Goal: Information Seeking & Learning: Learn about a topic

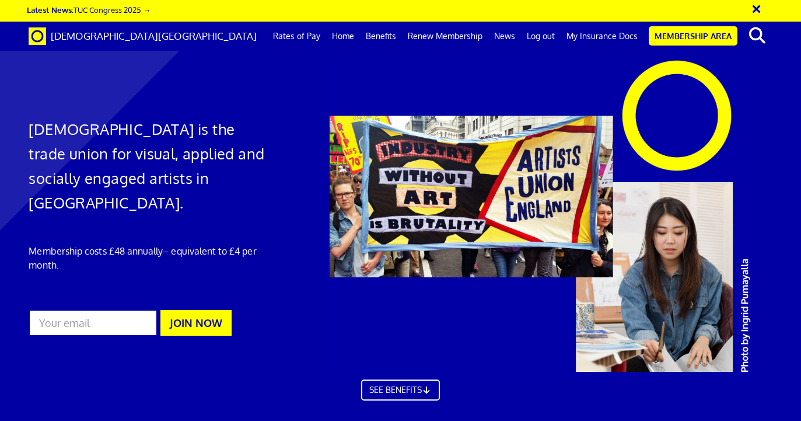
scroll to position [651, 0]
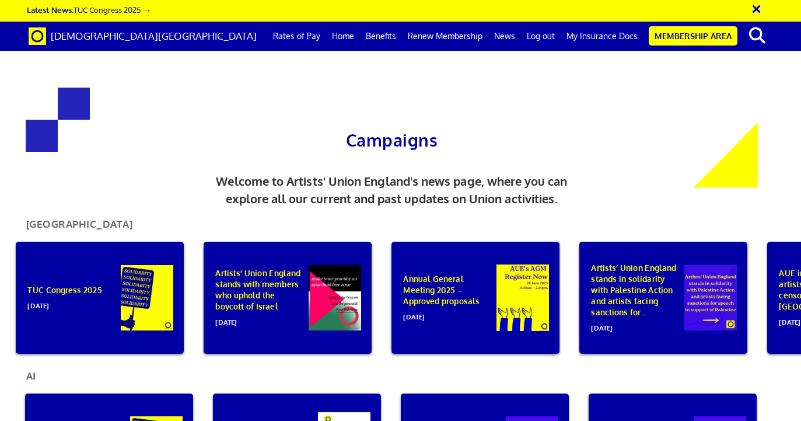
scroll to position [0, 5]
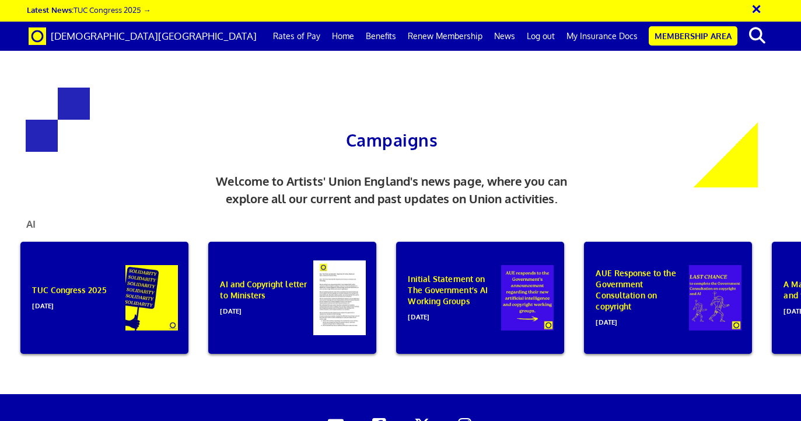
scroll to position [57, 0]
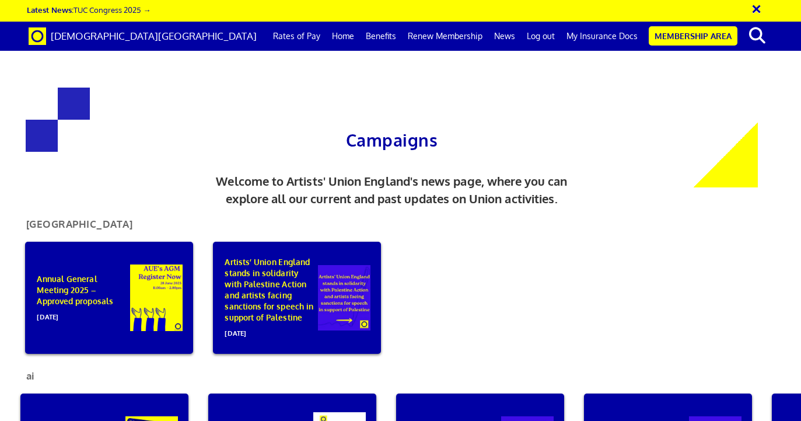
scroll to position [132, 0]
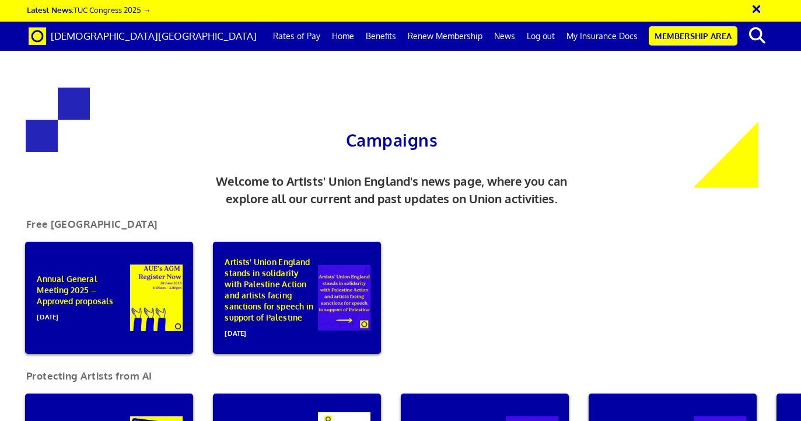
scroll to position [0, 192]
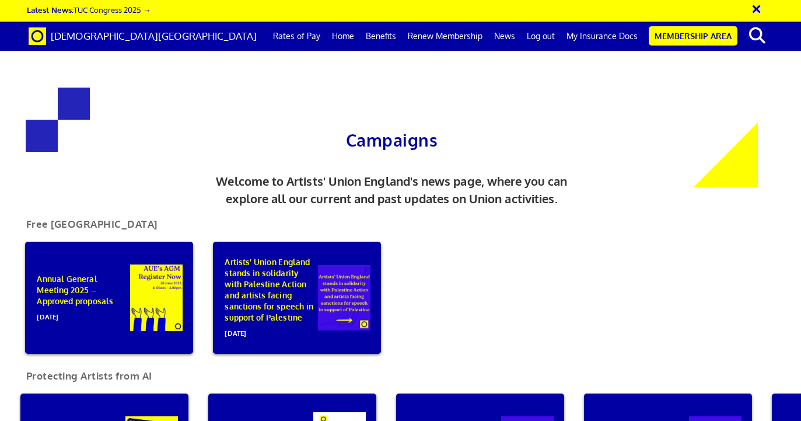
scroll to position [108, 0]
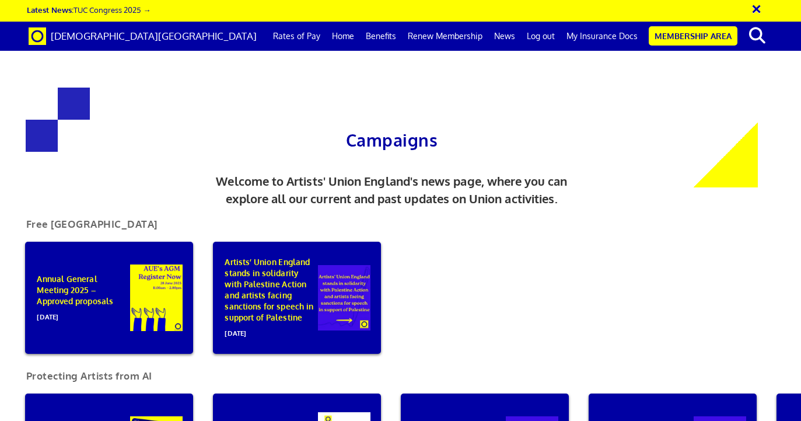
scroll to position [0, 5]
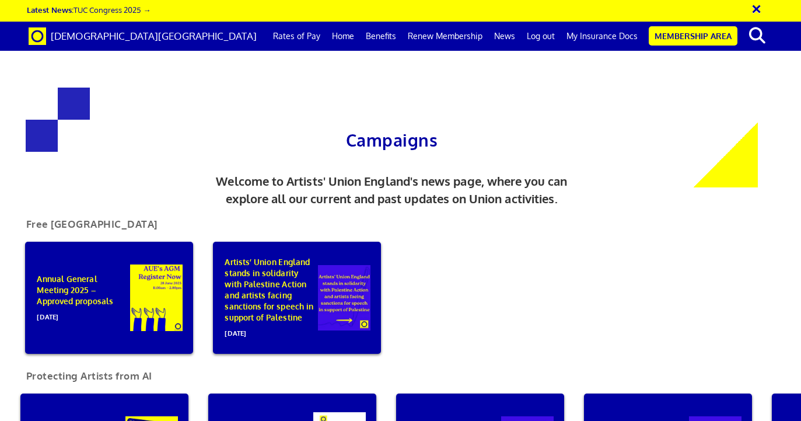
scroll to position [0, 5]
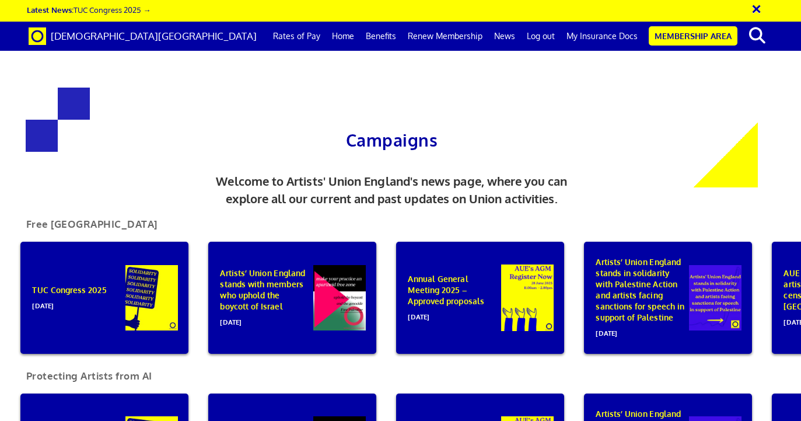
scroll to position [0, 5]
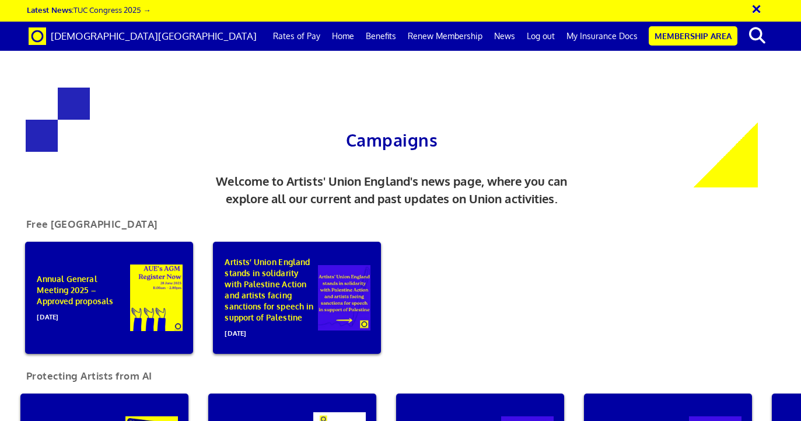
scroll to position [0, 5]
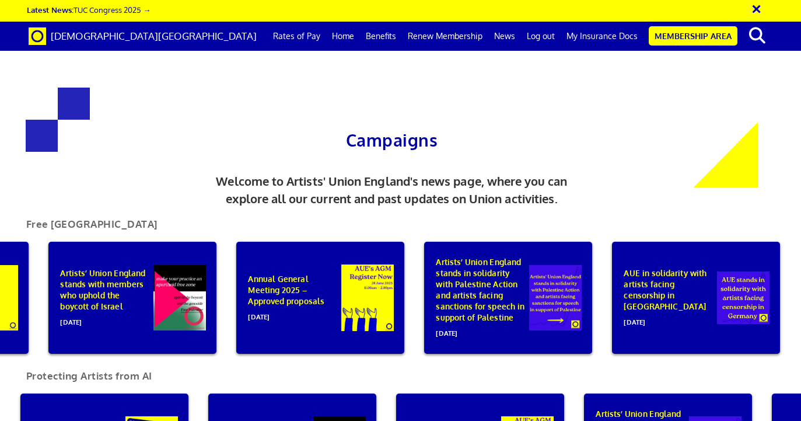
scroll to position [0, 169]
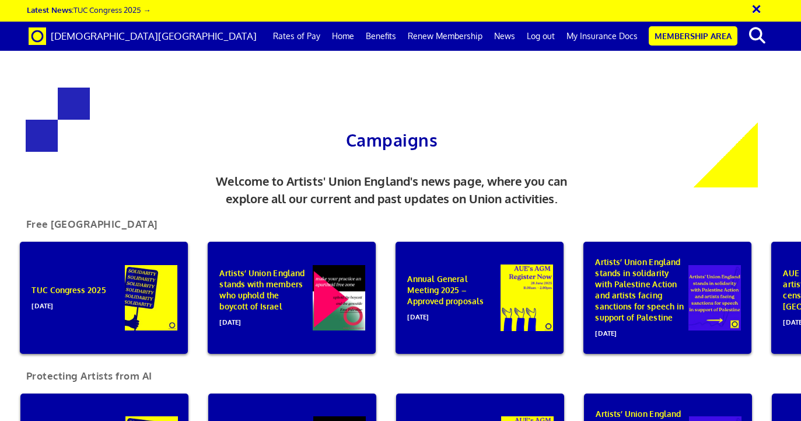
scroll to position [0, 5]
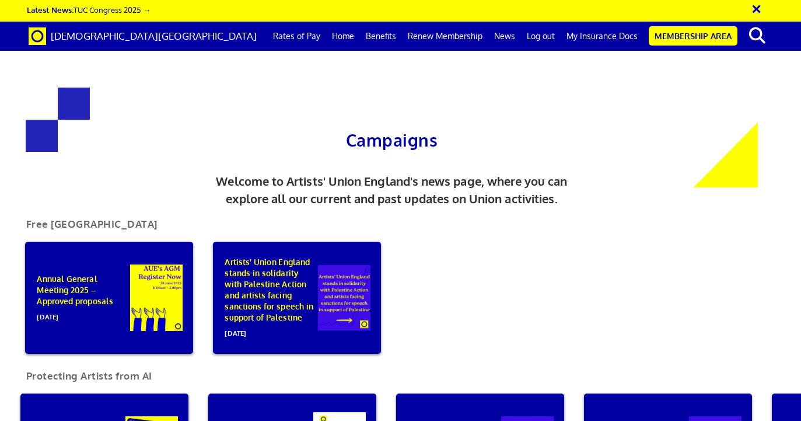
scroll to position [100, 0]
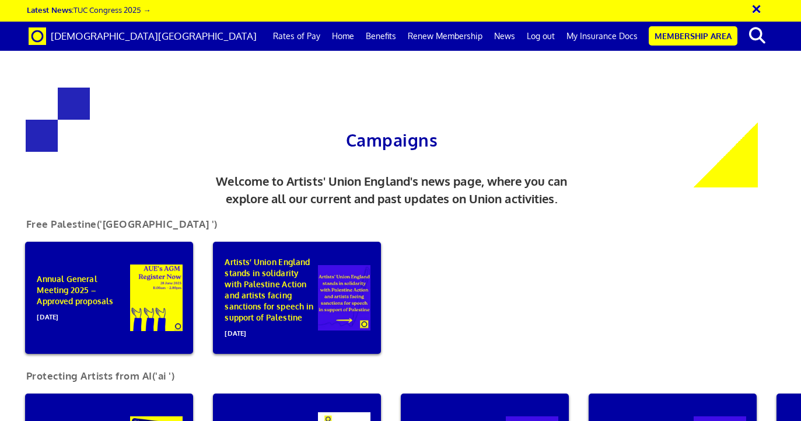
scroll to position [0, 5]
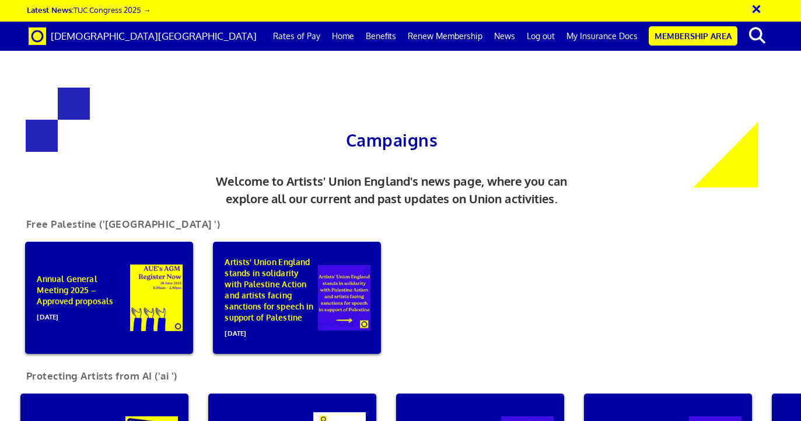
scroll to position [0, 5]
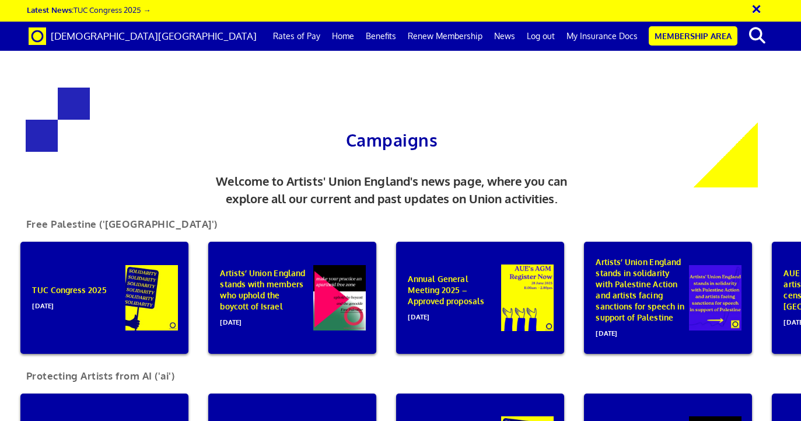
scroll to position [113, 0]
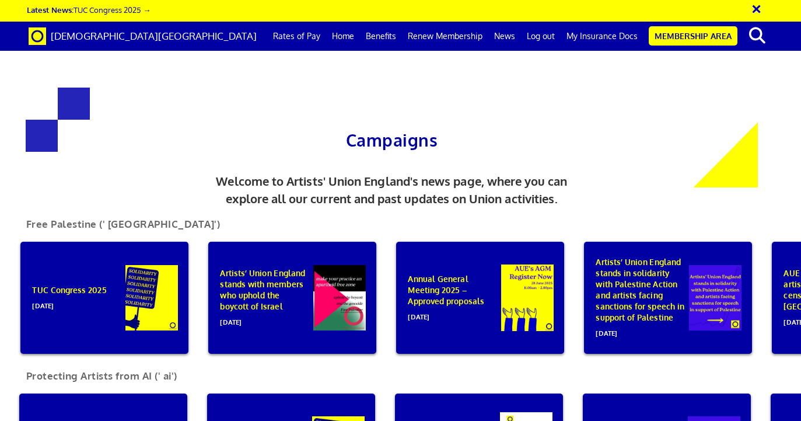
scroll to position [0, 5]
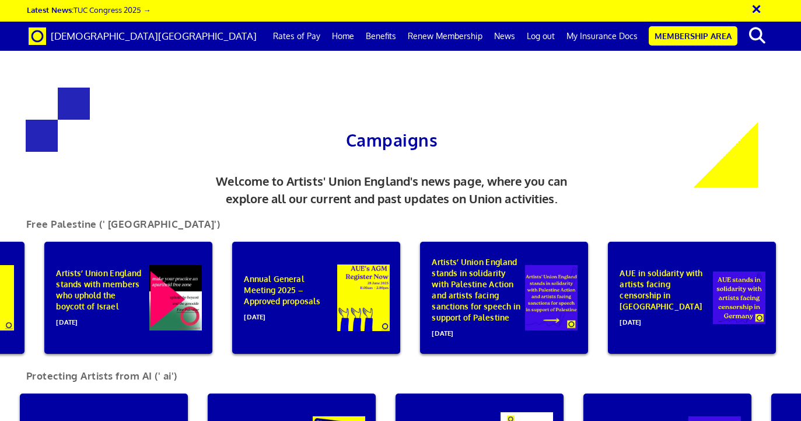
scroll to position [0, 5]
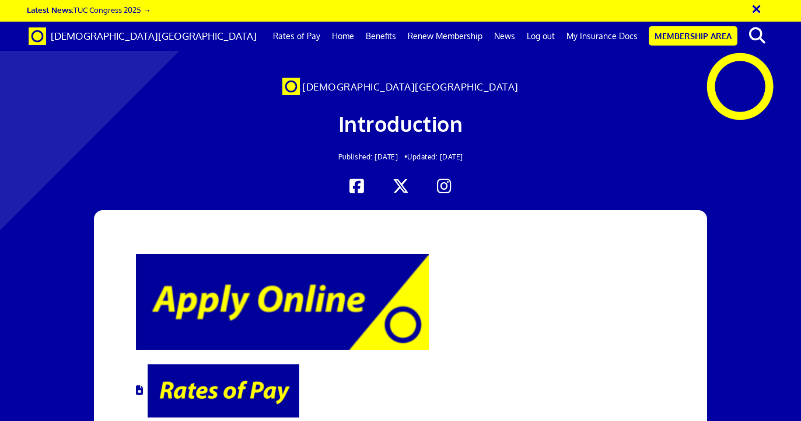
scroll to position [0, 5]
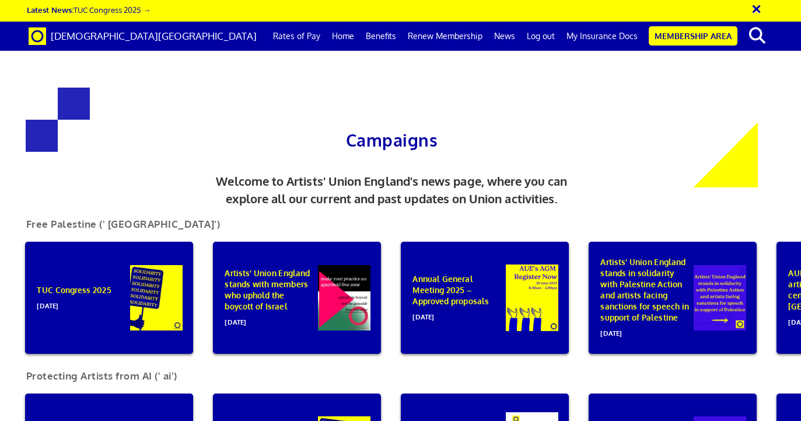
scroll to position [0, 192]
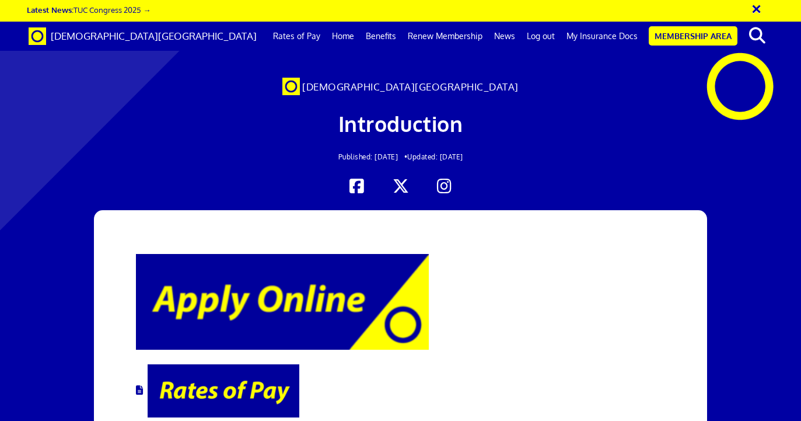
scroll to position [6, 0]
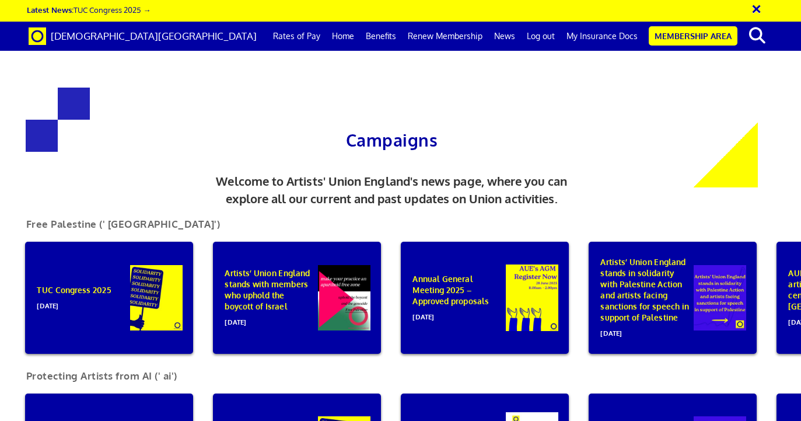
scroll to position [0, 5]
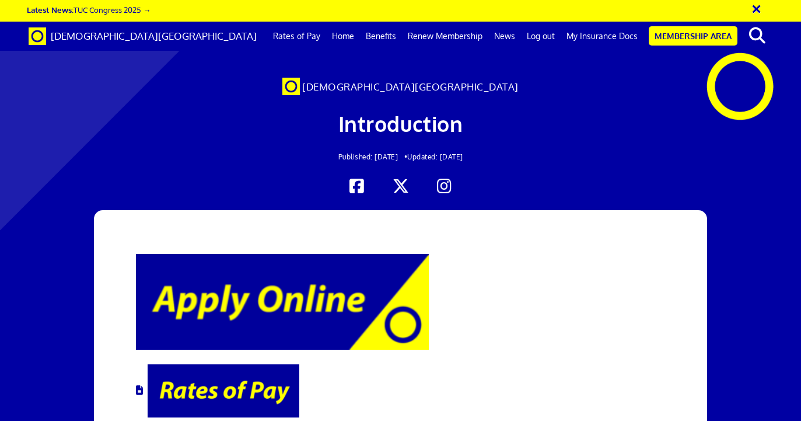
scroll to position [700, 0]
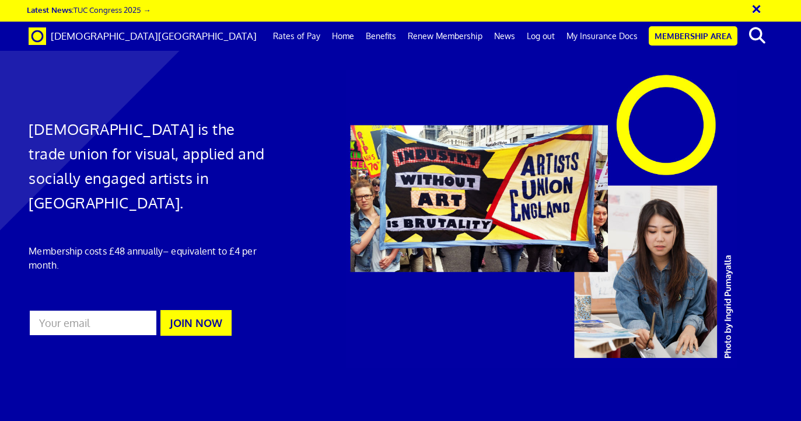
scroll to position [1476, 0]
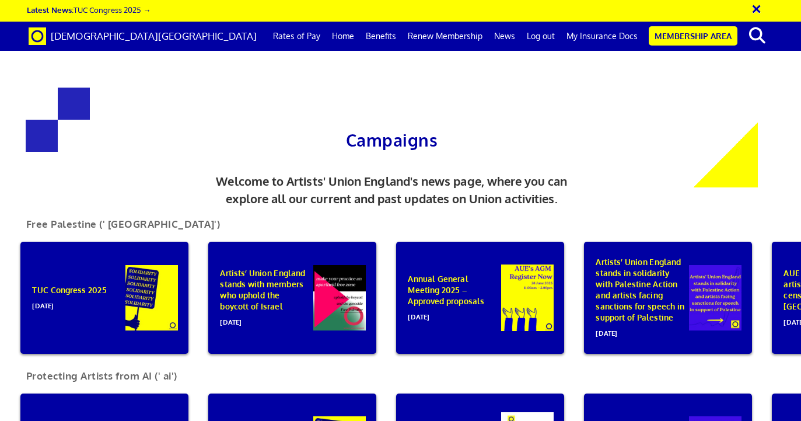
scroll to position [222, 0]
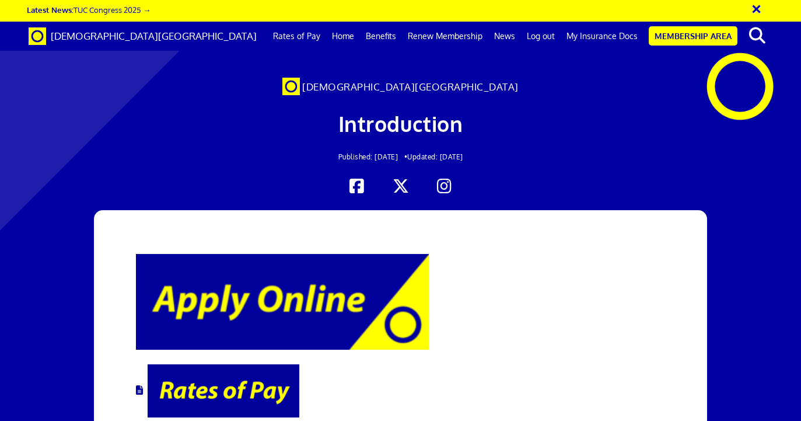
scroll to position [0, 5]
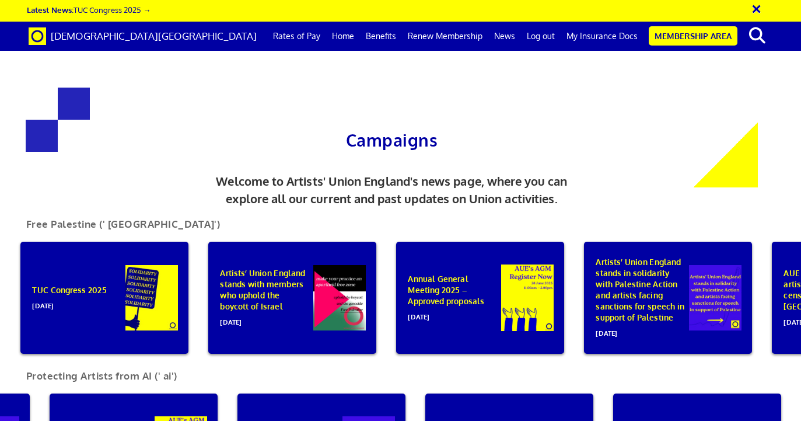
scroll to position [0, 544]
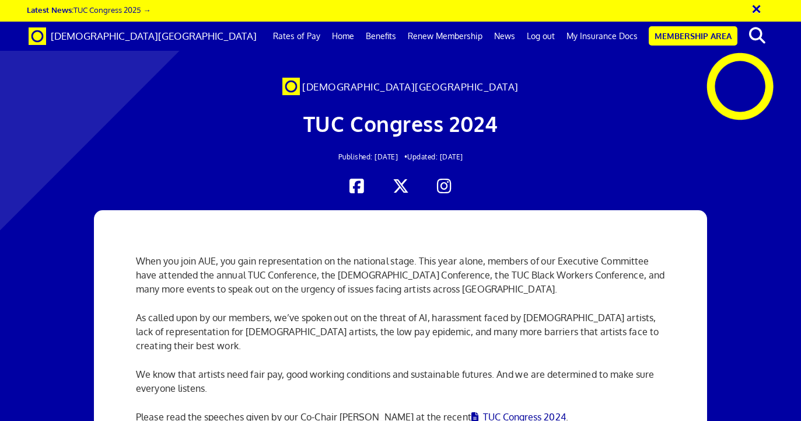
scroll to position [104, 0]
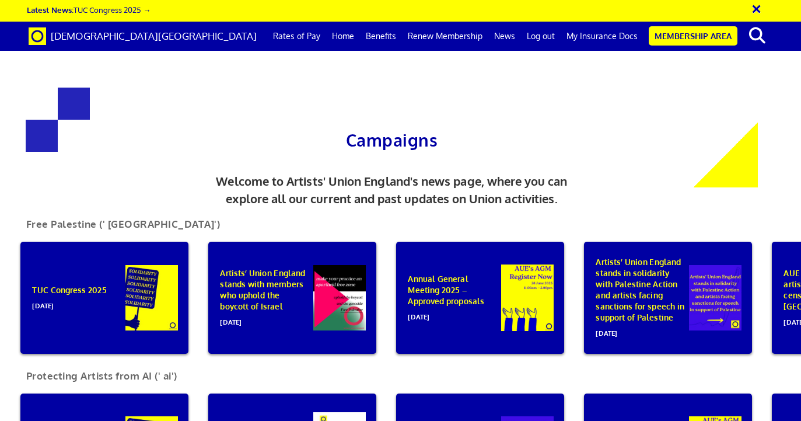
scroll to position [72, 0]
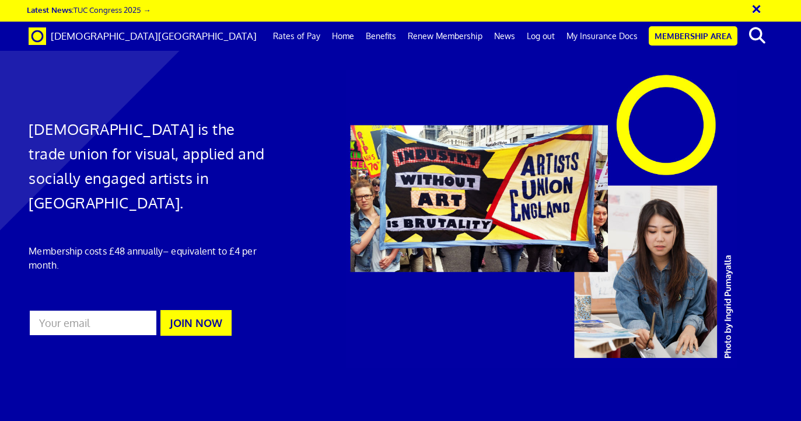
scroll to position [0, 5]
drag, startPoint x: 707, startPoint y: 117, endPoint x: 741, endPoint y: 6, distance: 115.9
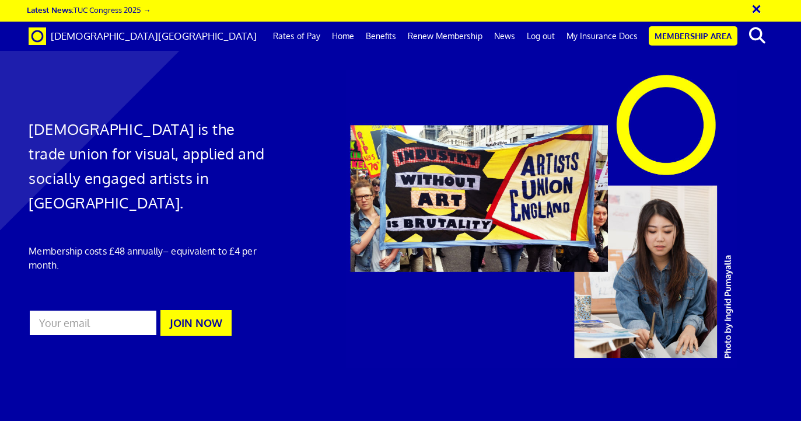
scroll to position [1458, 0]
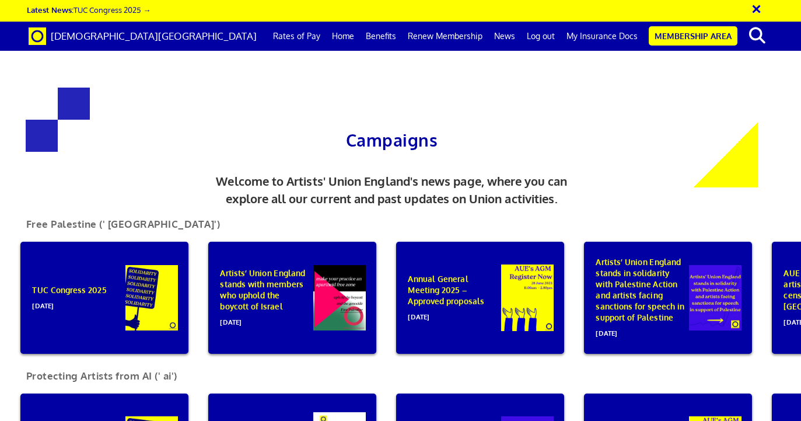
scroll to position [145, 0]
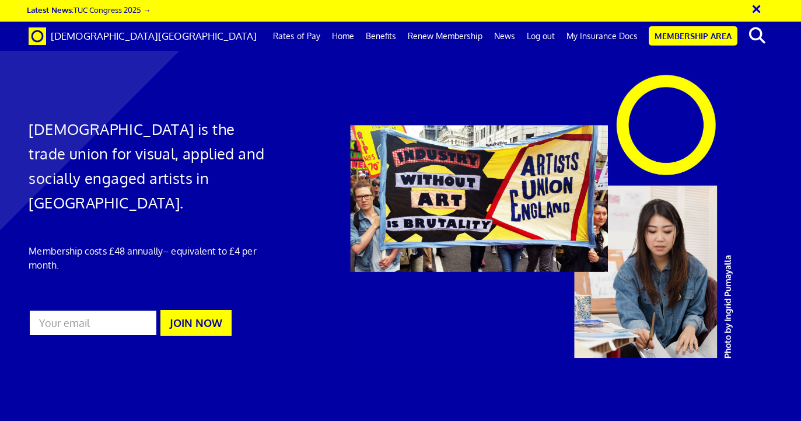
scroll to position [0, 5]
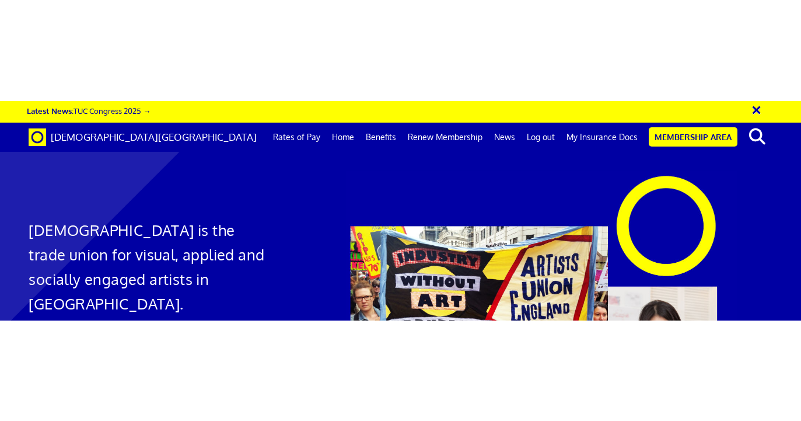
scroll to position [1504, 0]
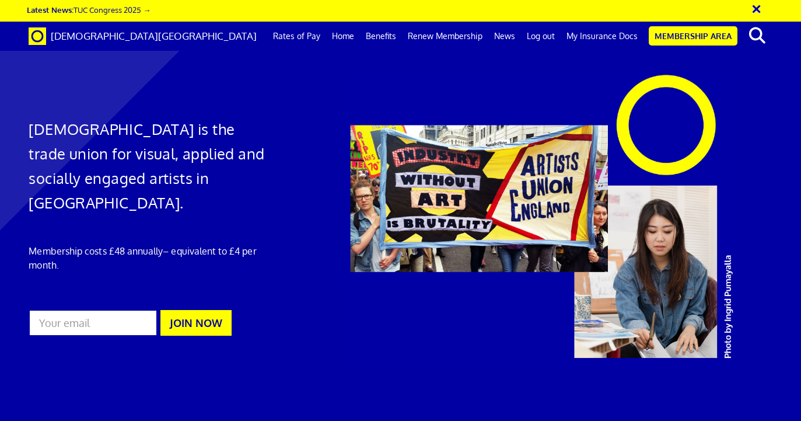
scroll to position [0, 5]
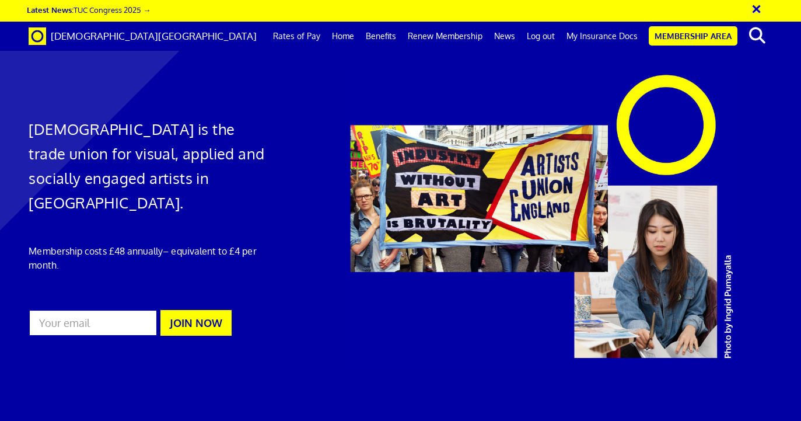
scroll to position [0, 5]
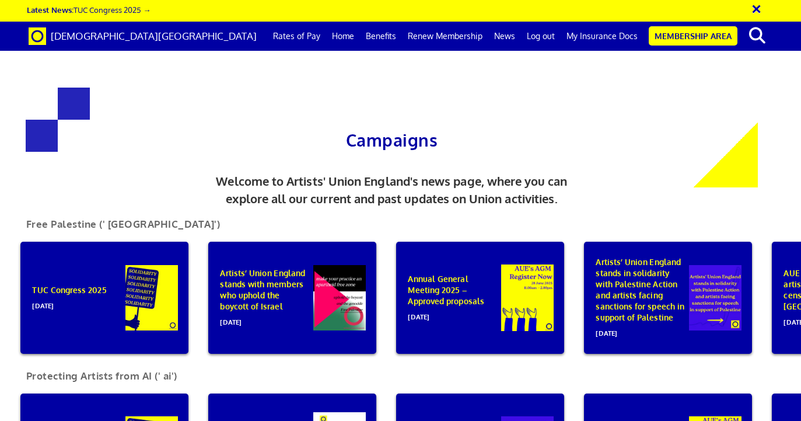
scroll to position [96, 0]
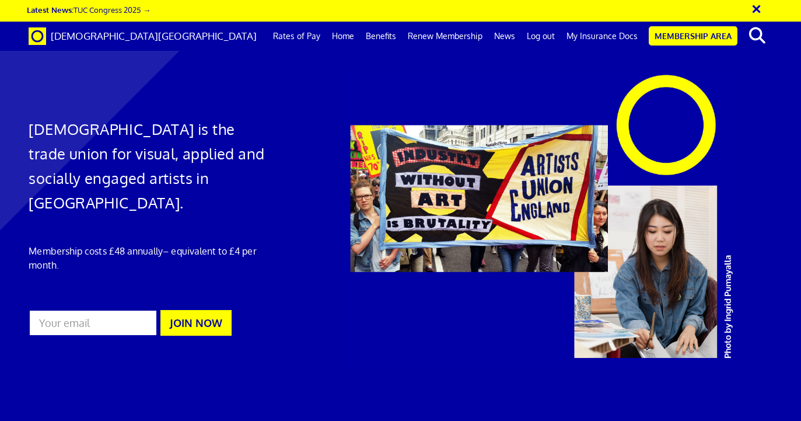
scroll to position [0, 5]
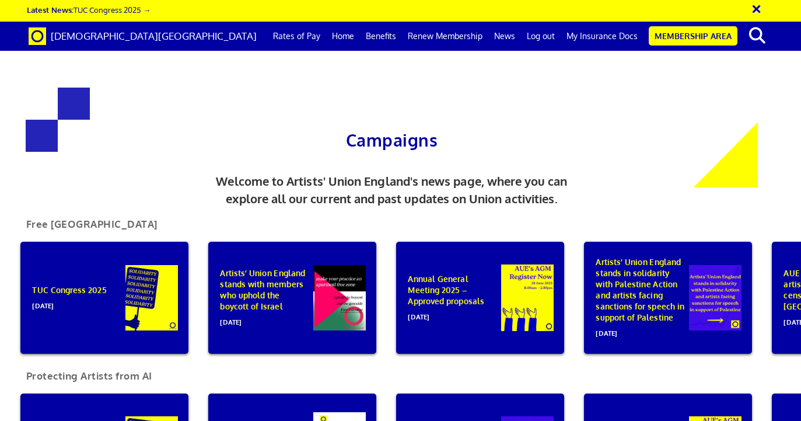
scroll to position [562, 0]
drag, startPoint x: 75, startPoint y: 140, endPoint x: 149, endPoint y: 219, distance: 108.9
drag, startPoint x: 120, startPoint y: 146, endPoint x: 63, endPoint y: 143, distance: 57.2
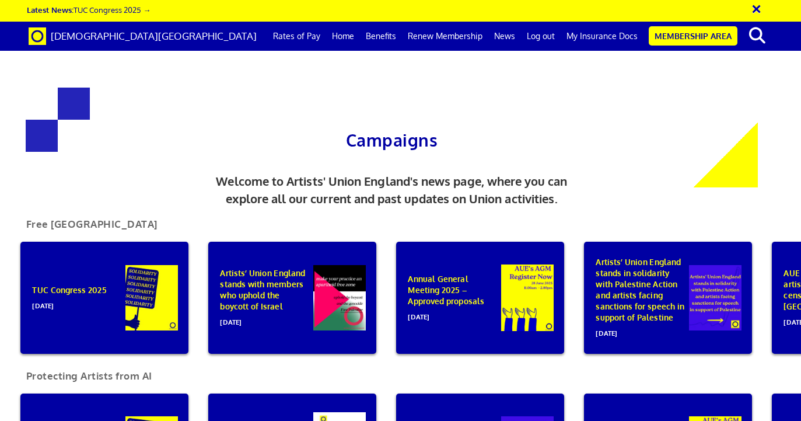
scroll to position [614, 0]
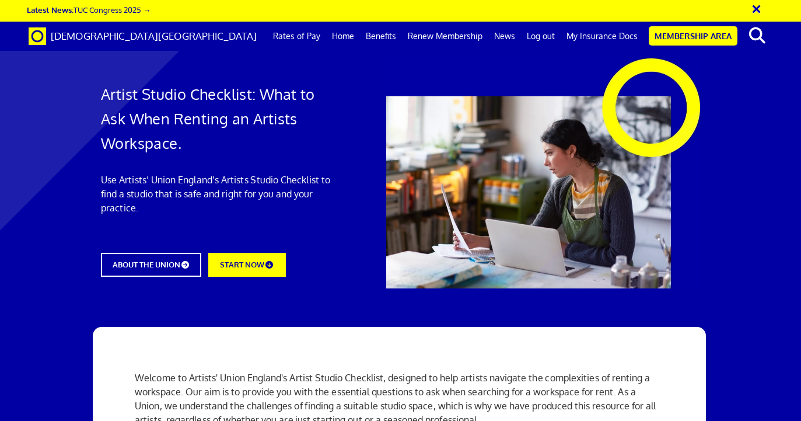
scroll to position [0, 5]
click at [456, 10] on div "× Latest News: TUC Congress 2025 →" at bounding box center [396, 11] width 739 height 13
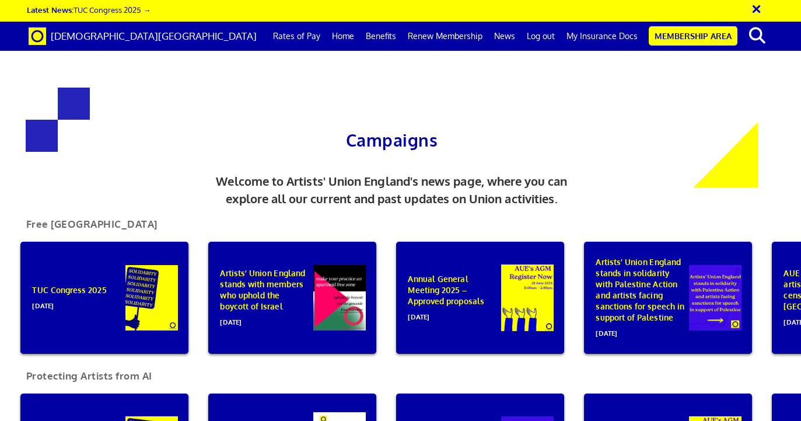
scroll to position [413, 0]
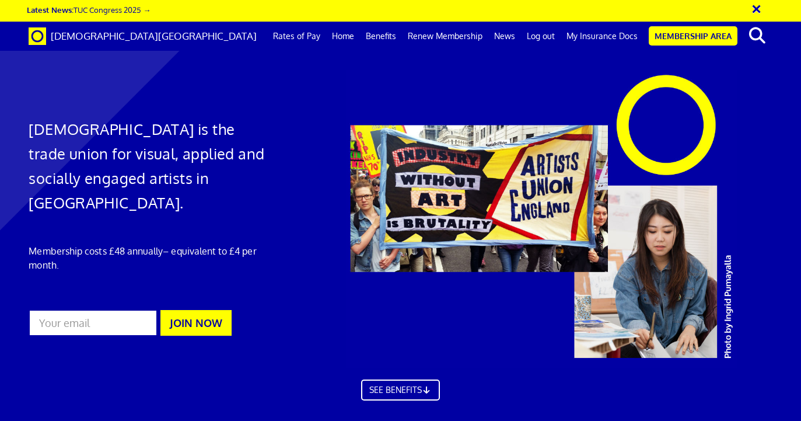
scroll to position [2816, 0]
